Goal: Task Accomplishment & Management: Manage account settings

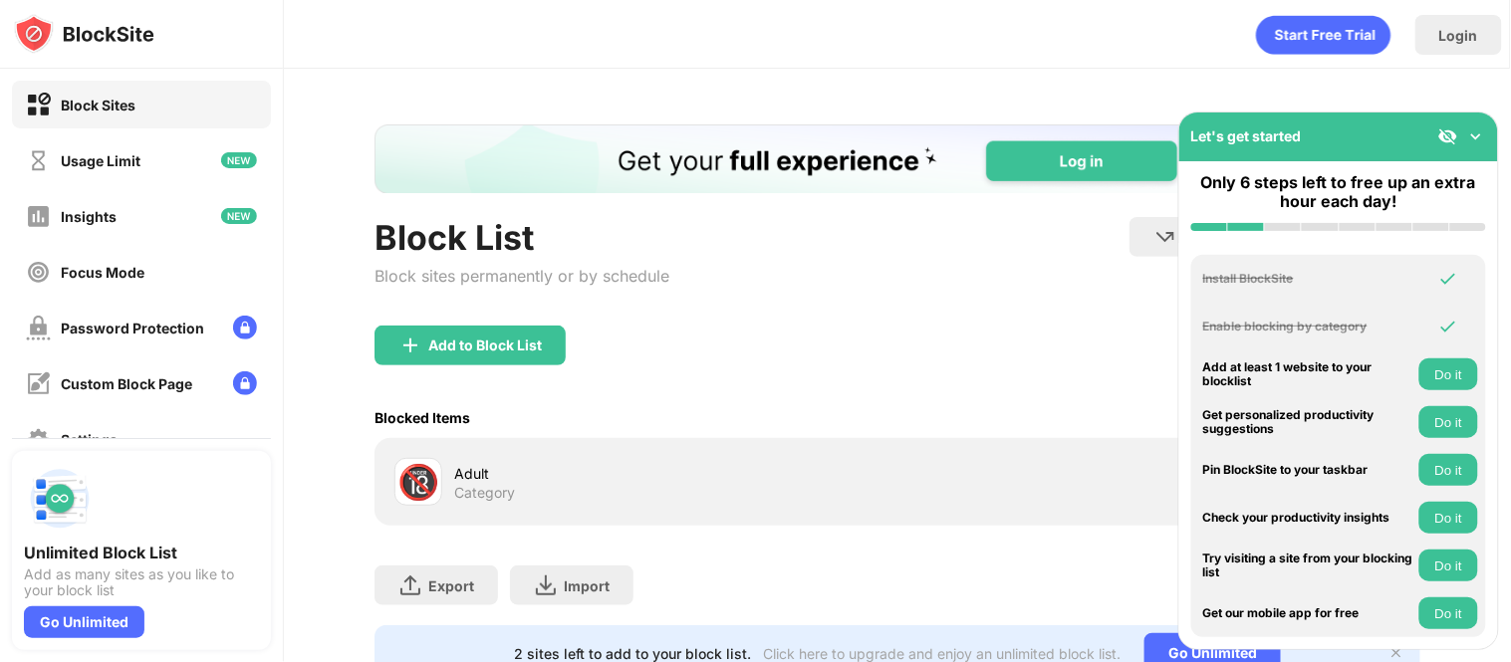
scroll to position [90, 0]
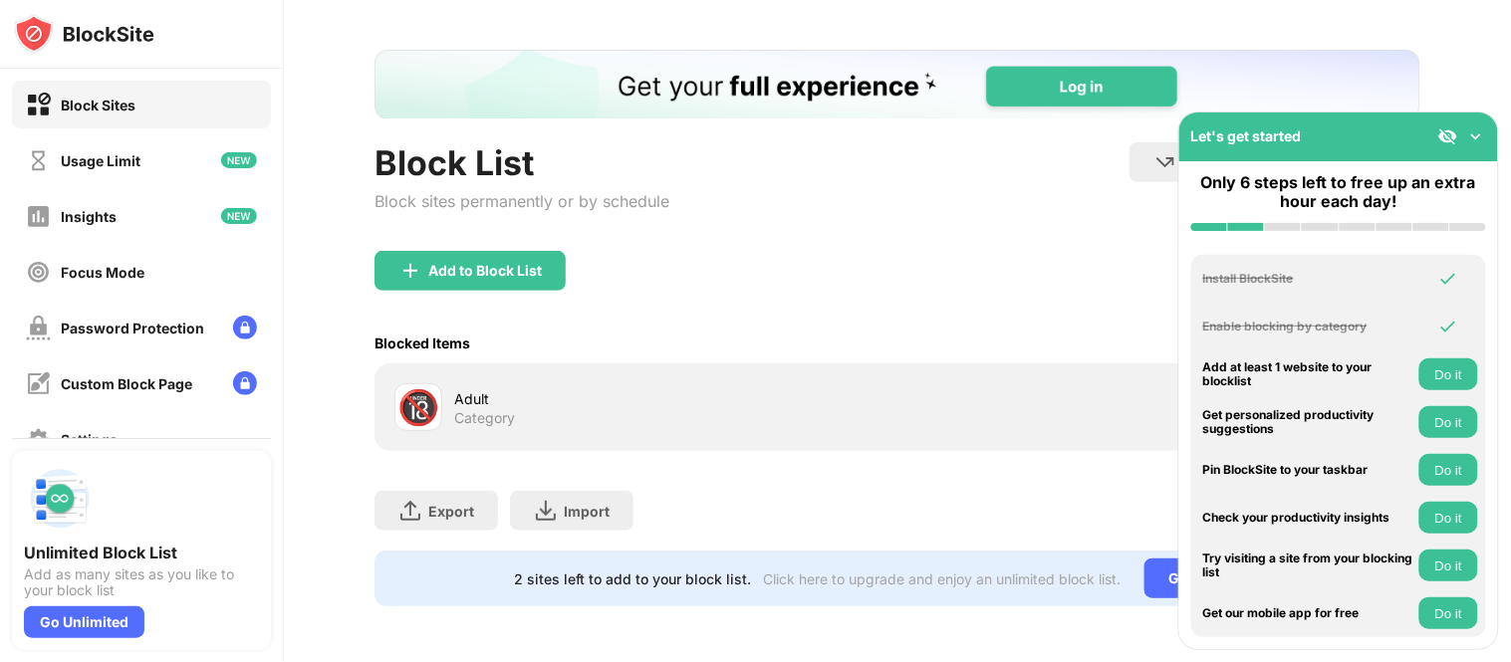
click at [1470, 134] on img at bounding box center [1476, 136] width 20 height 20
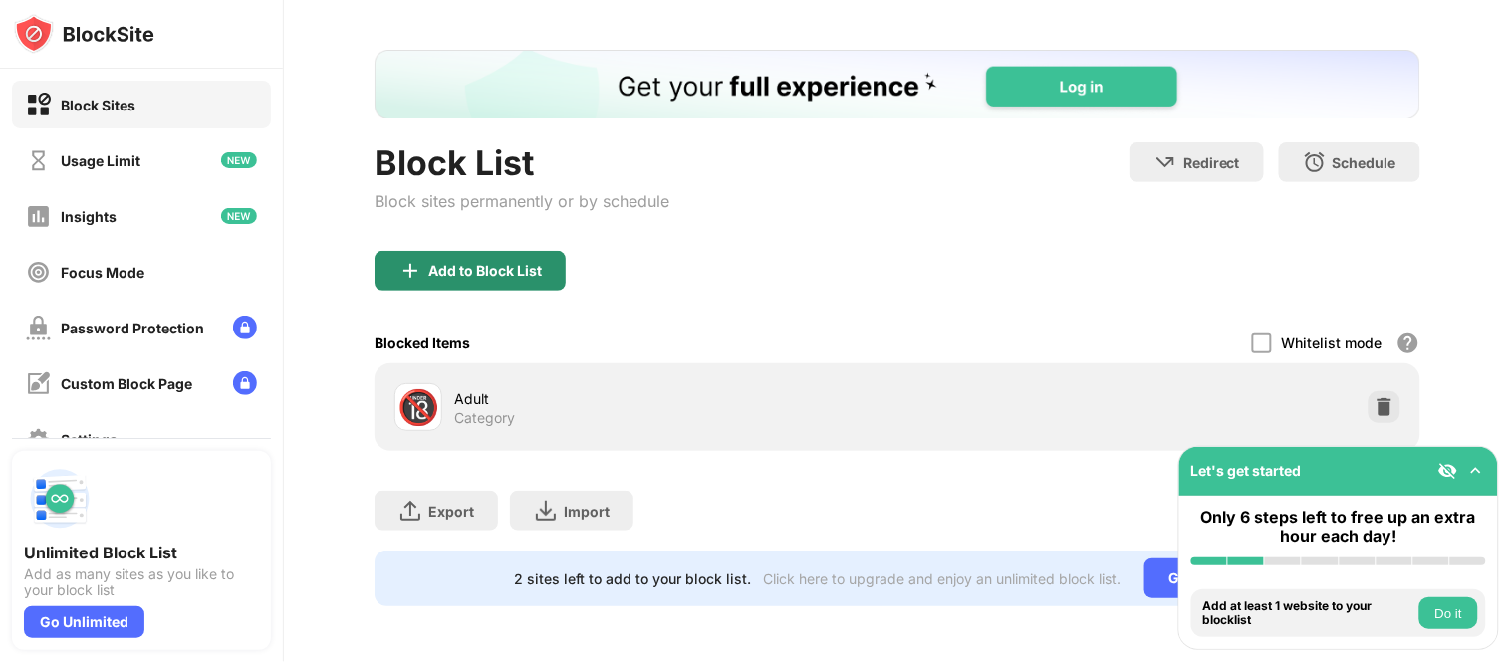
click at [520, 263] on div "Add to Block List" at bounding box center [485, 271] width 114 height 16
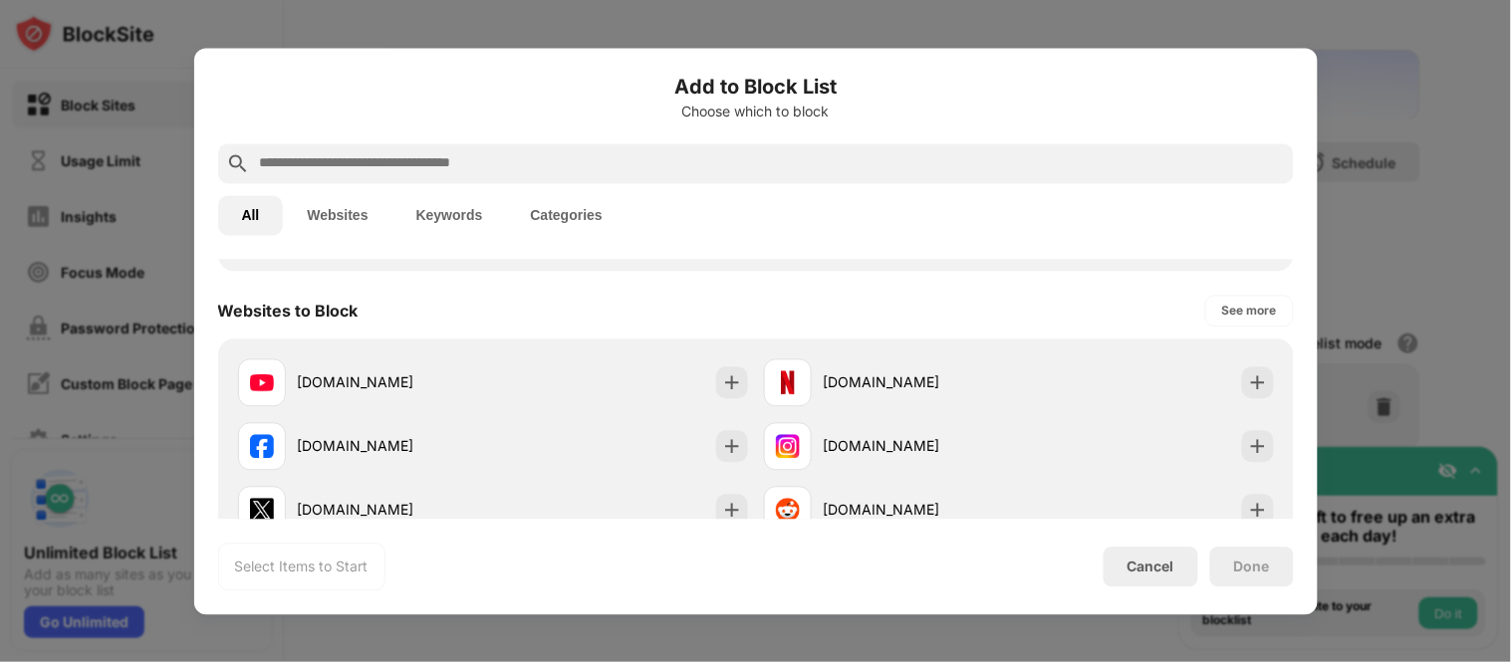
scroll to position [260, 0]
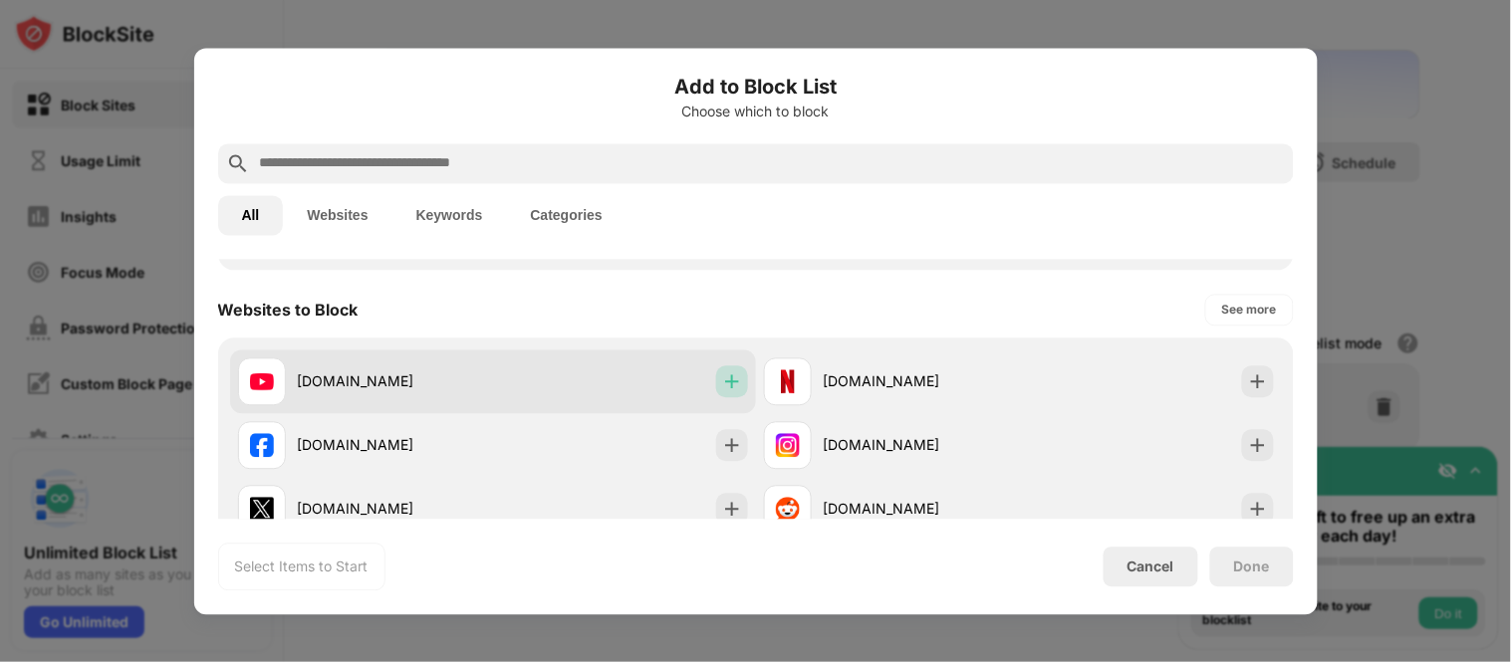
click at [733, 388] on div at bounding box center [732, 382] width 32 height 32
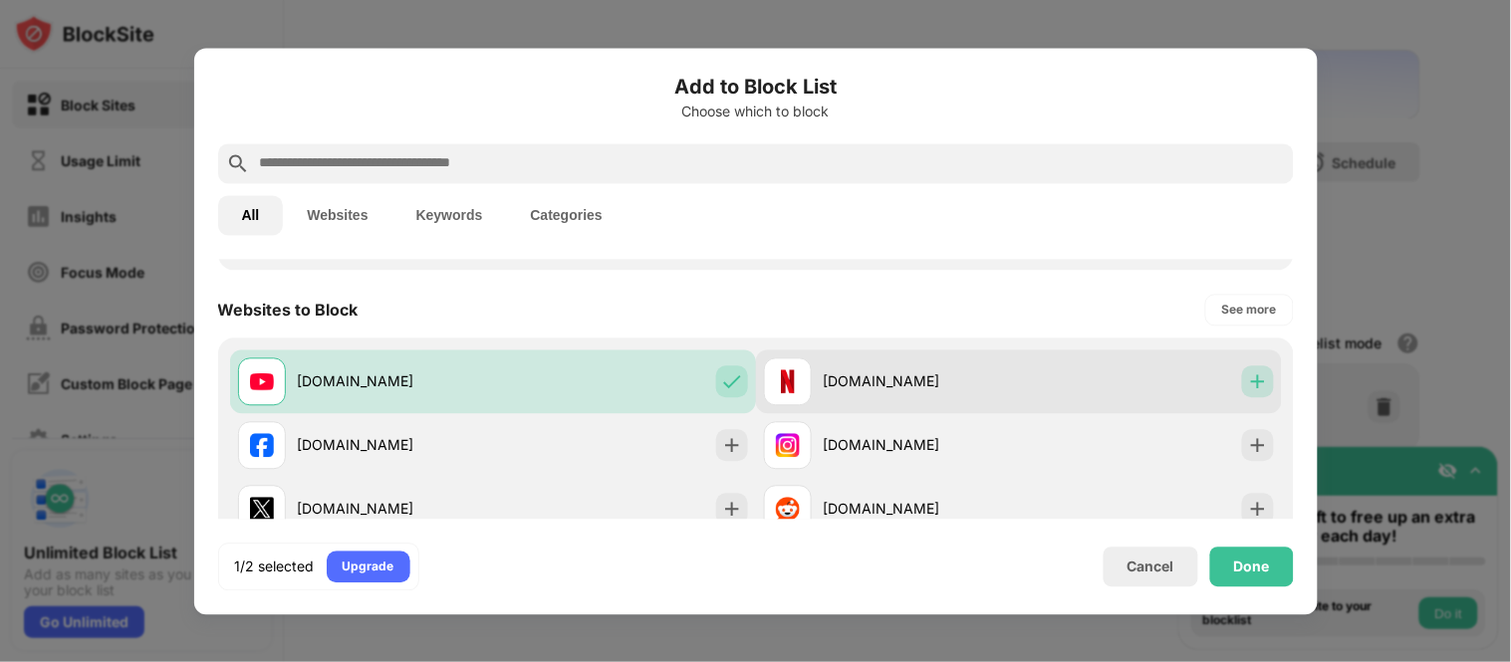
click at [1248, 382] on img at bounding box center [1258, 382] width 20 height 20
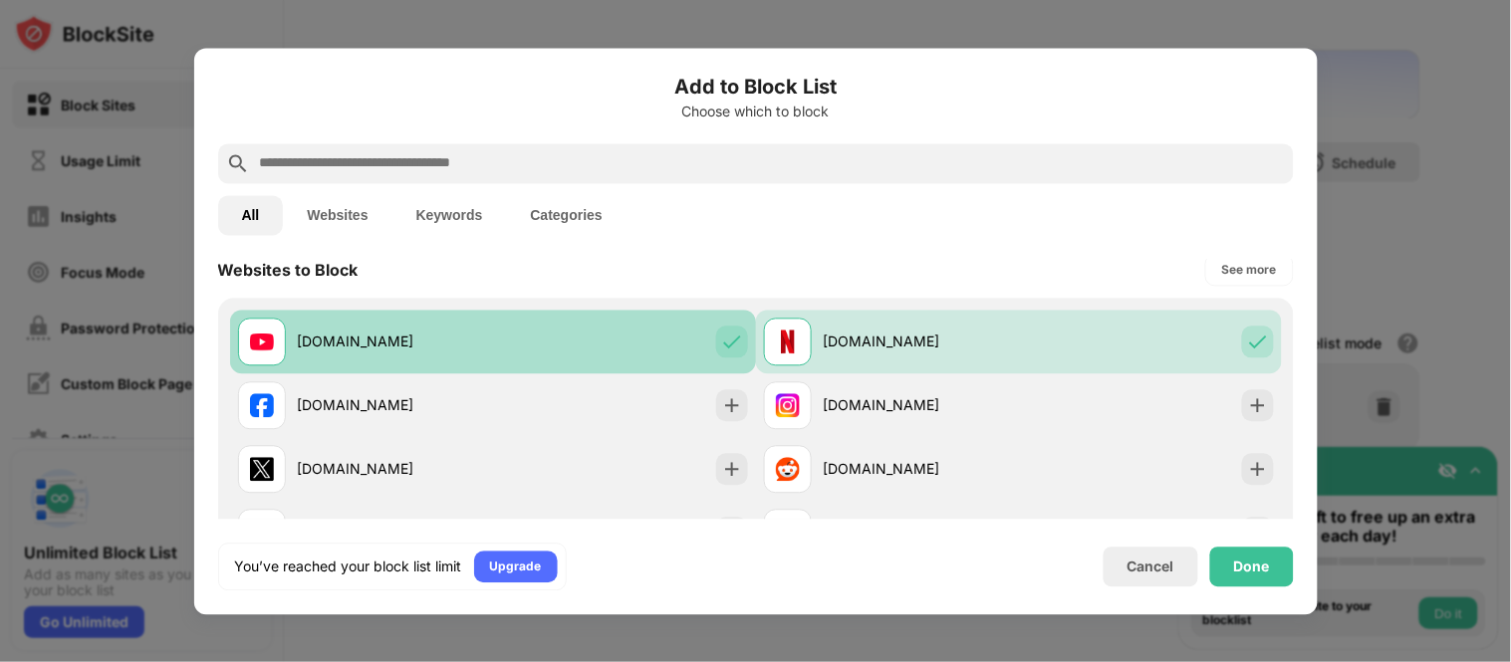
scroll to position [303, 0]
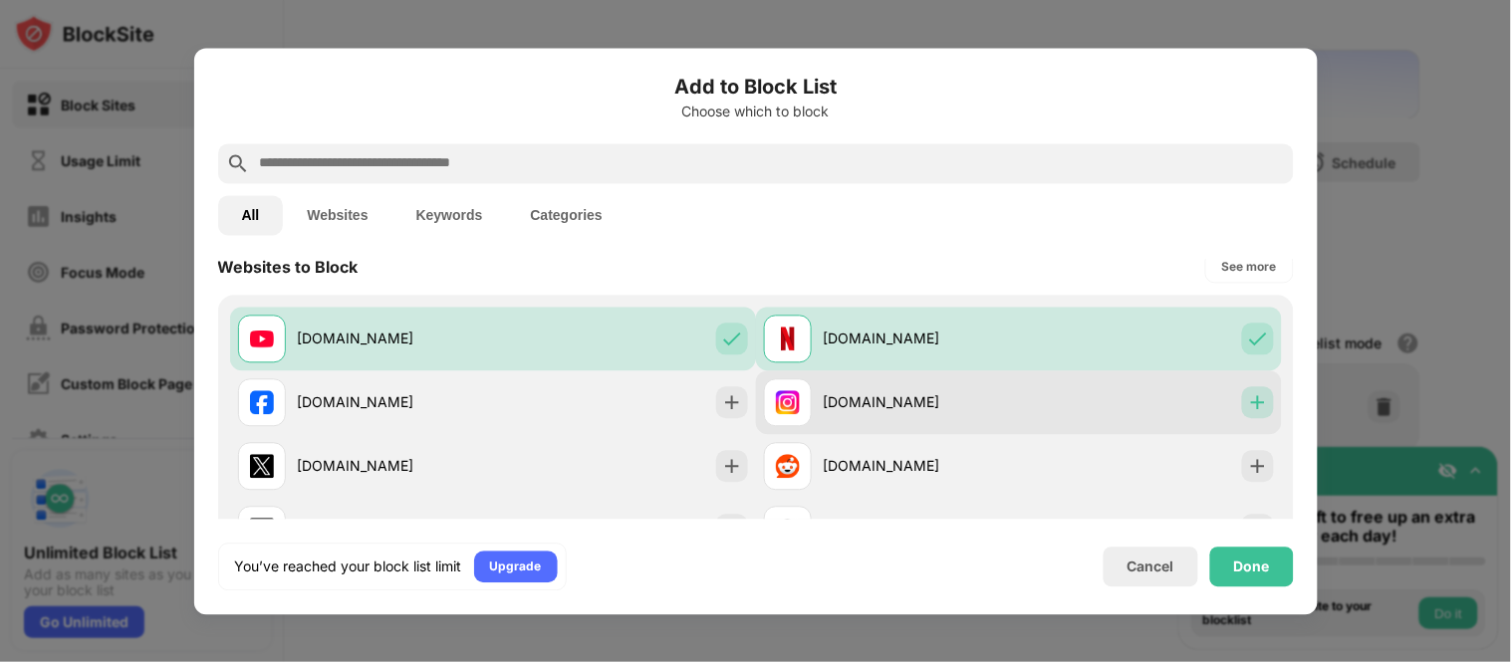
click at [1248, 402] on img at bounding box center [1258, 402] width 20 height 20
